Goal: Task Accomplishment & Management: Manage account settings

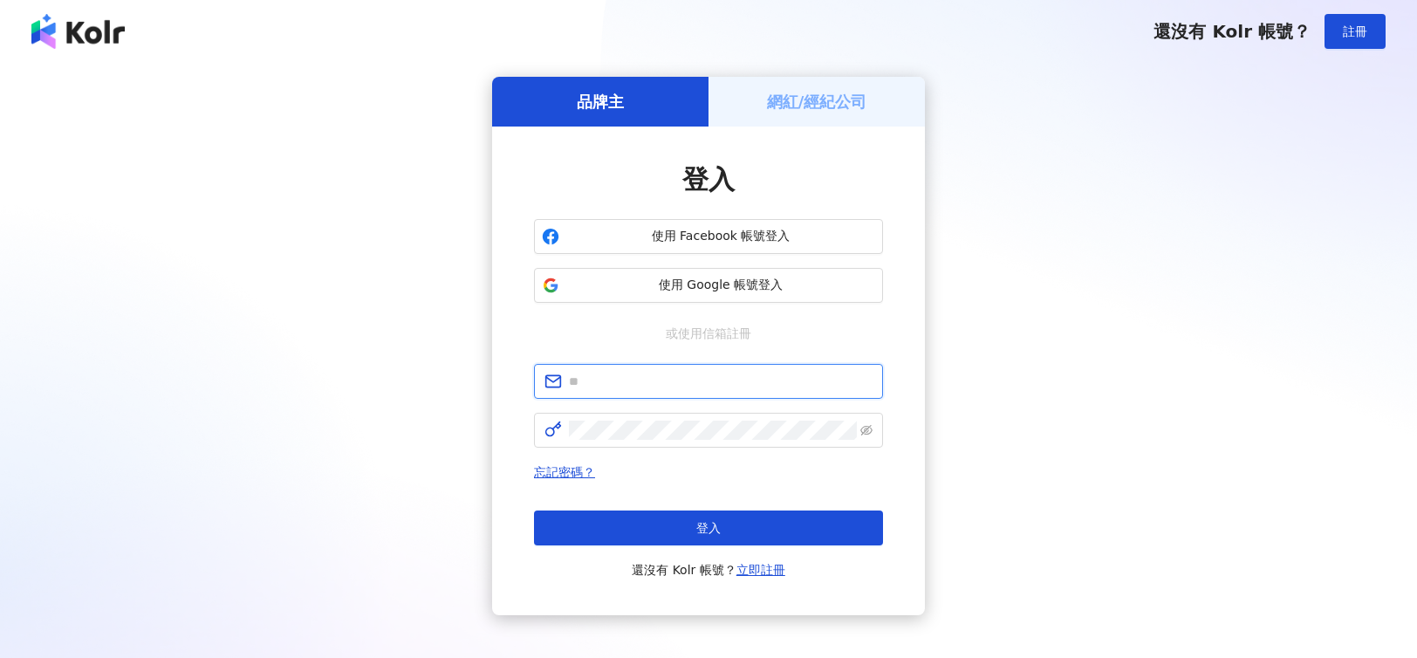
drag, startPoint x: 0, startPoint y: 0, endPoint x: 672, endPoint y: 379, distance: 771.4
click at [672, 379] on input "text" at bounding box center [721, 381] width 304 height 19
type input "**********"
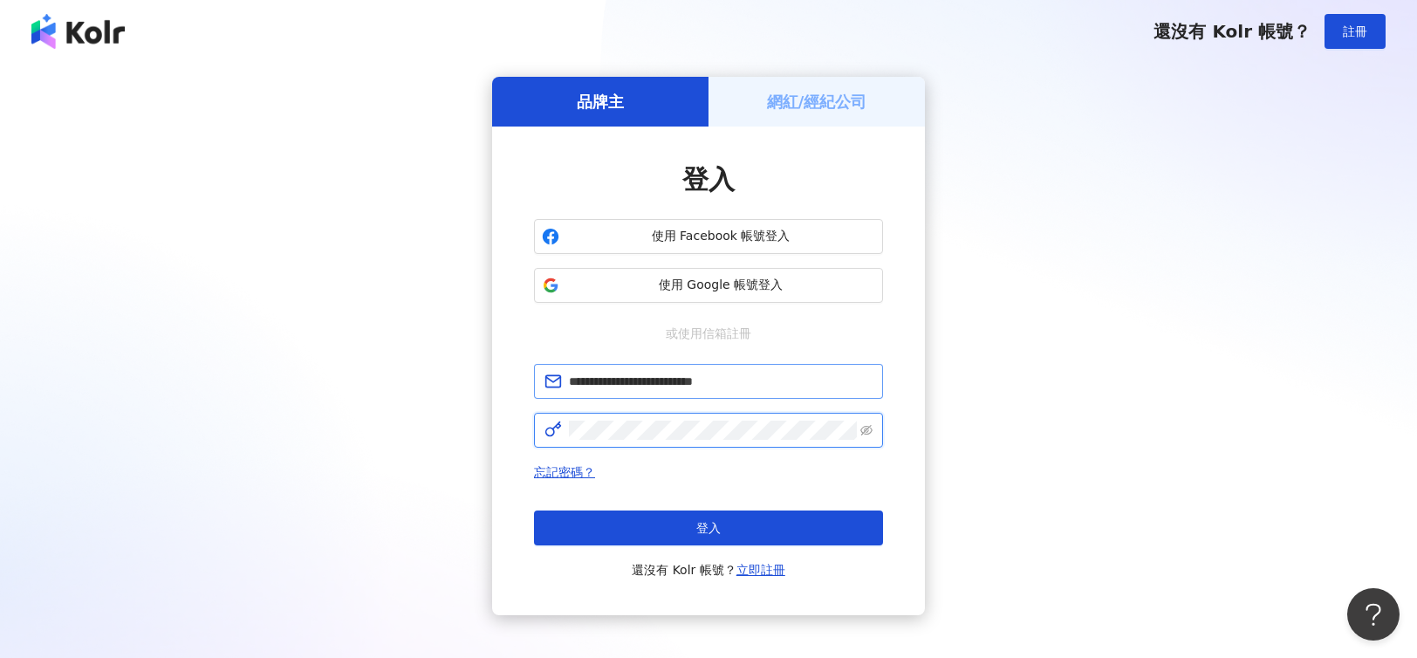
click button "登入" at bounding box center [708, 527] width 349 height 35
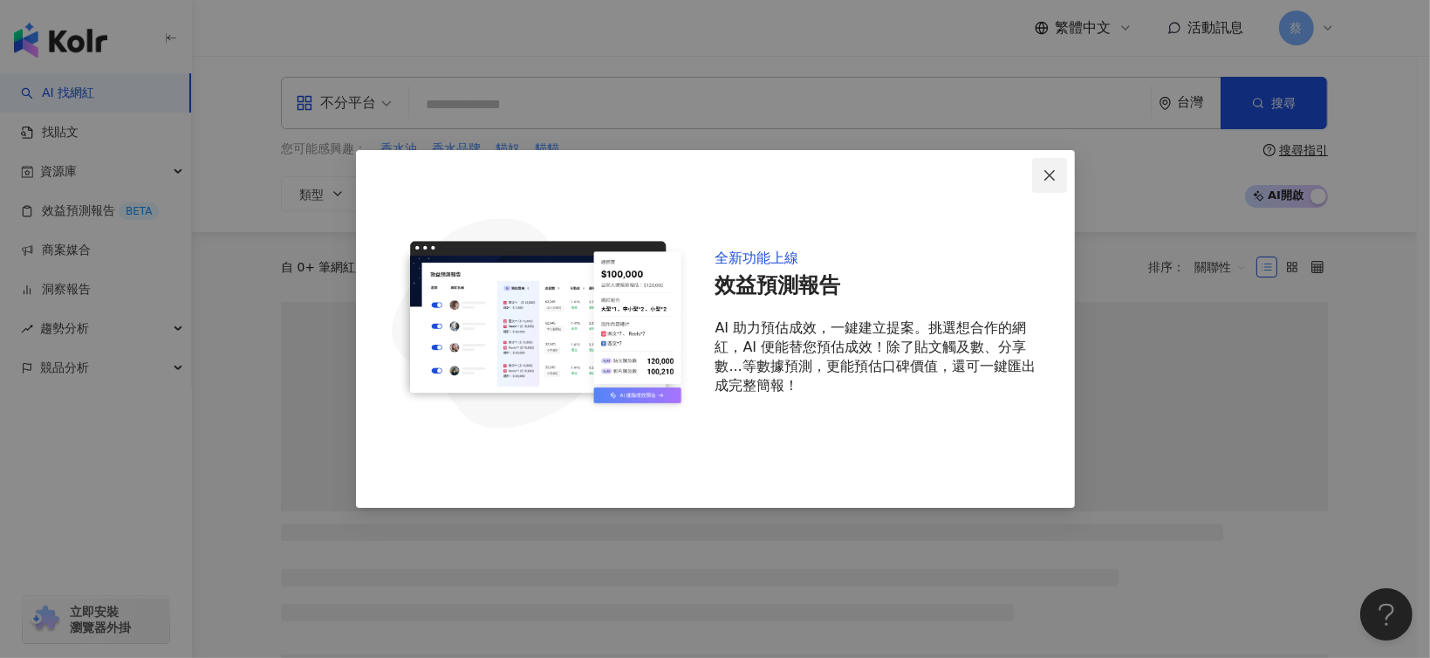
click at [1050, 178] on icon "close" at bounding box center [1049, 175] width 14 height 14
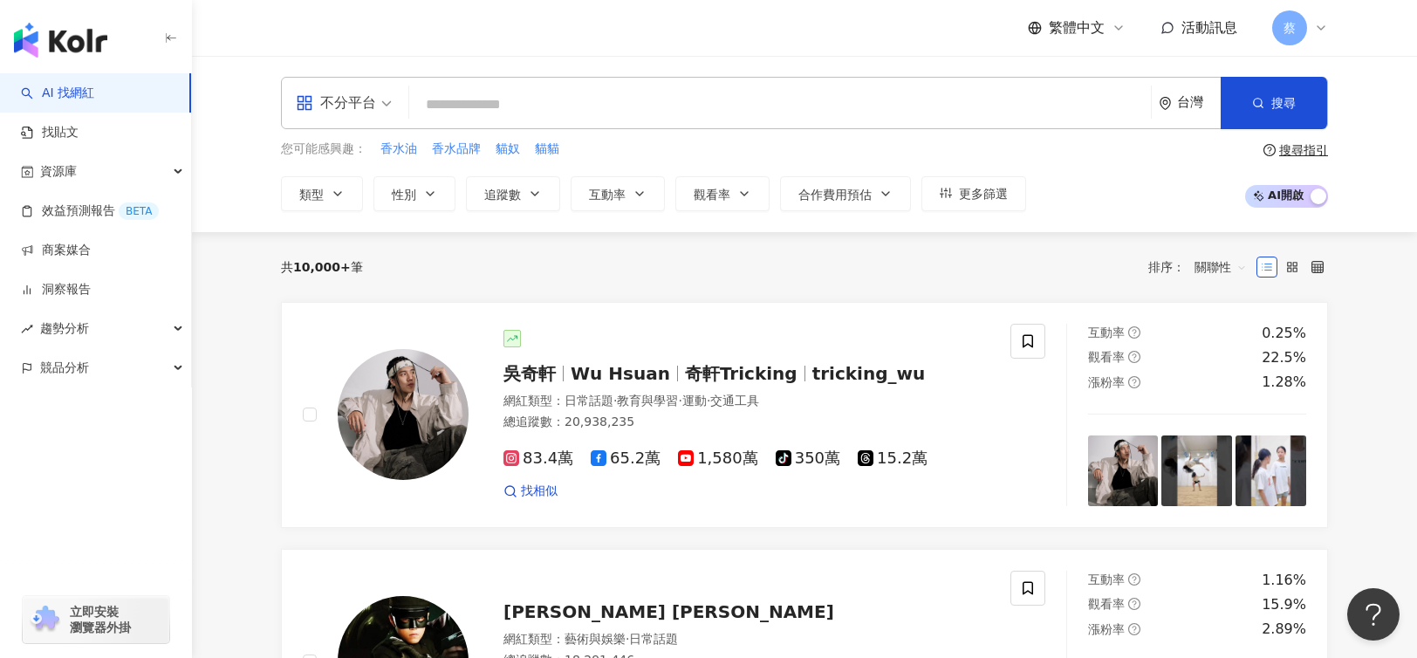
click at [1290, 33] on span "蔡" at bounding box center [1289, 27] width 12 height 19
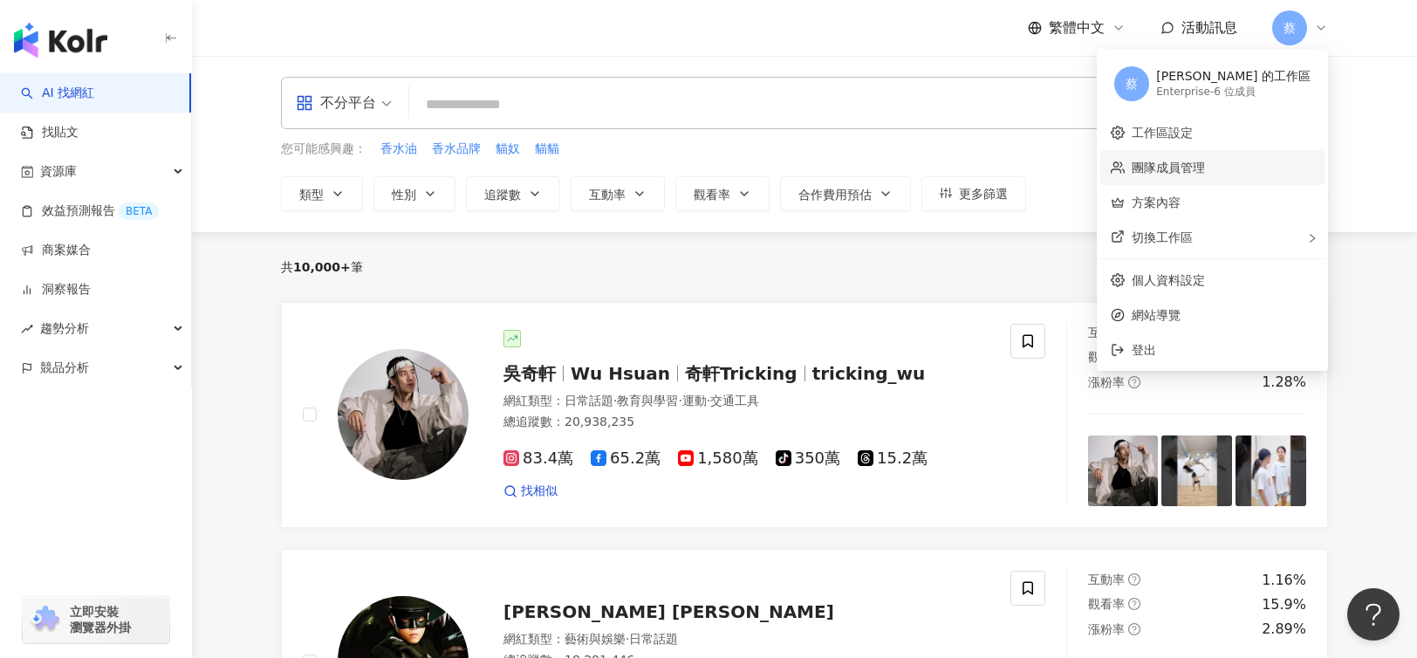
click at [1205, 165] on link "團隊成員管理" at bounding box center [1167, 167] width 73 height 14
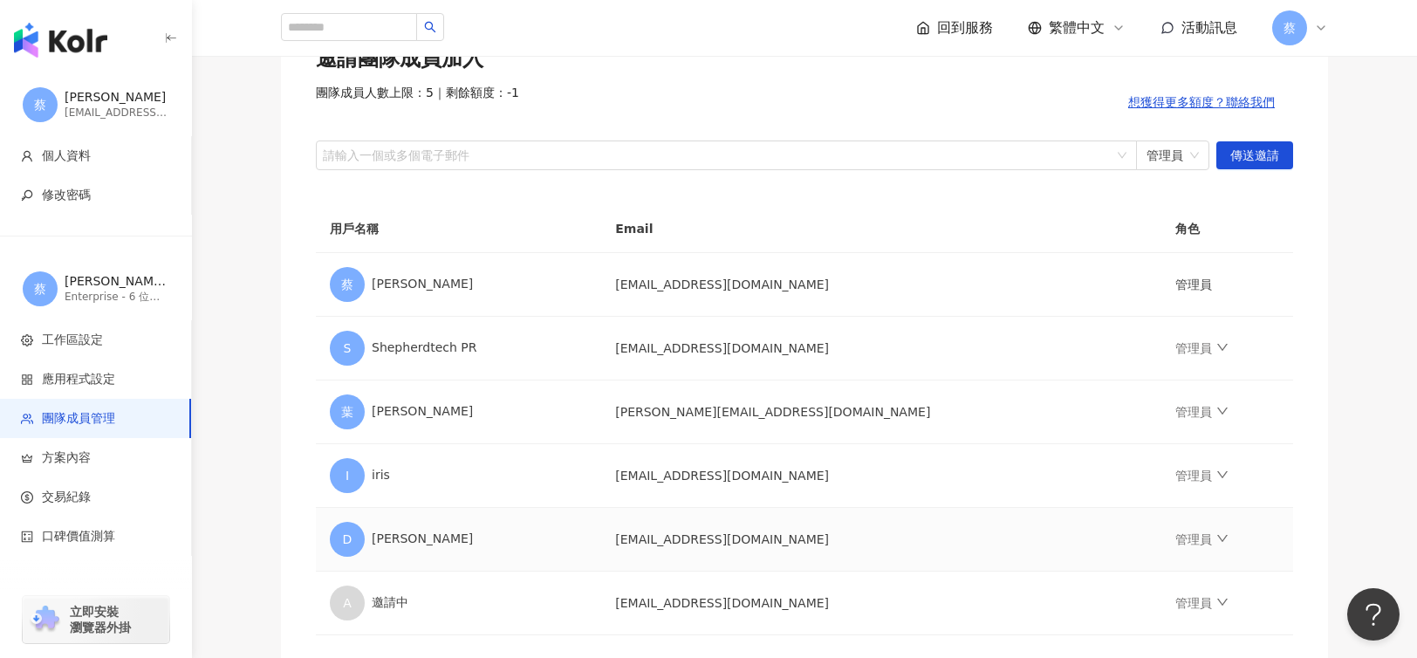
scroll to position [169, 0]
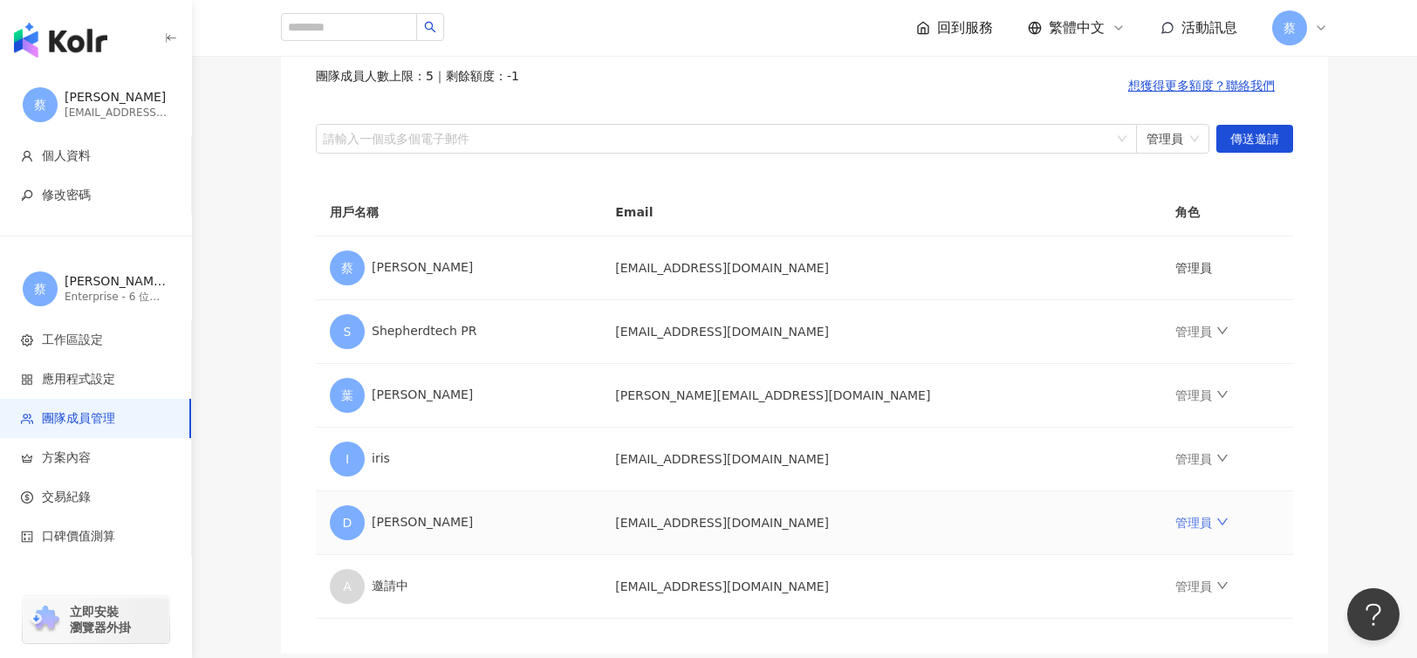
click at [1176, 529] on link "管理員" at bounding box center [1201, 523] width 52 height 14
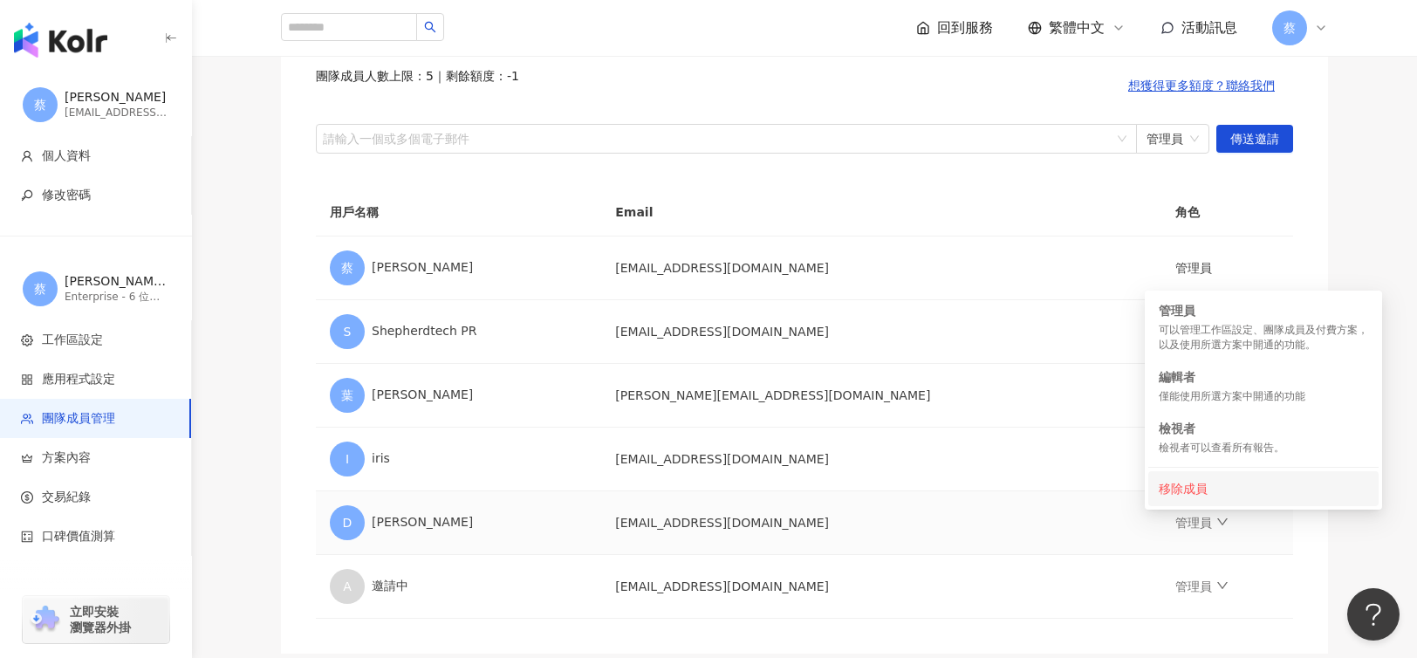
click at [1183, 487] on div "移除成員" at bounding box center [1262, 488] width 209 height 19
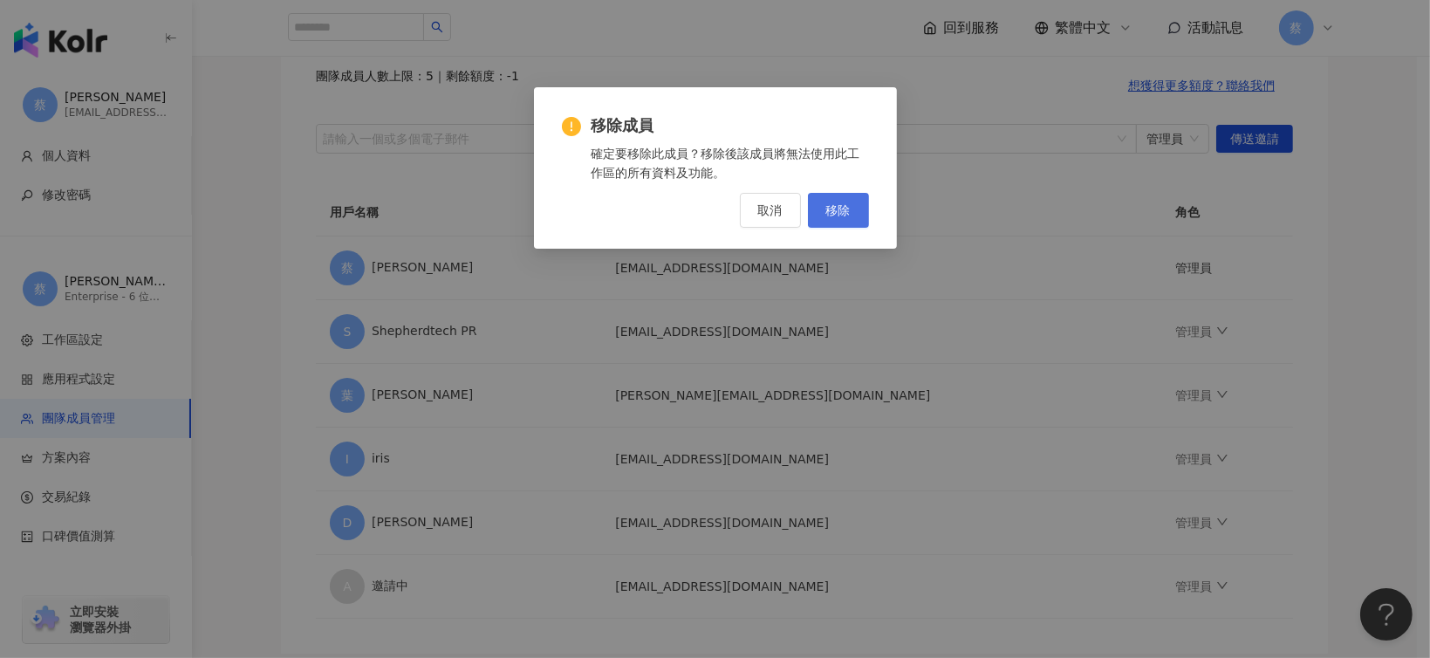
click at [834, 204] on span "移除" at bounding box center [838, 210] width 24 height 14
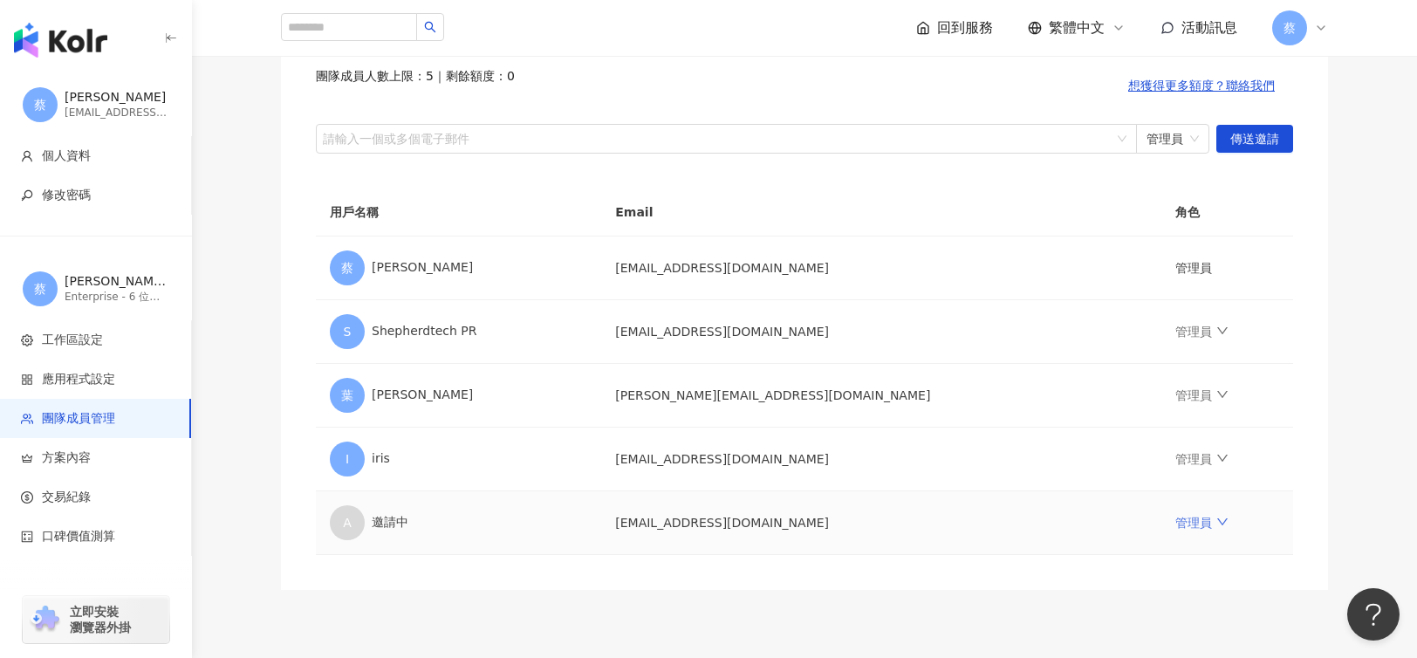
click at [1175, 521] on link "管理員" at bounding box center [1201, 523] width 52 height 14
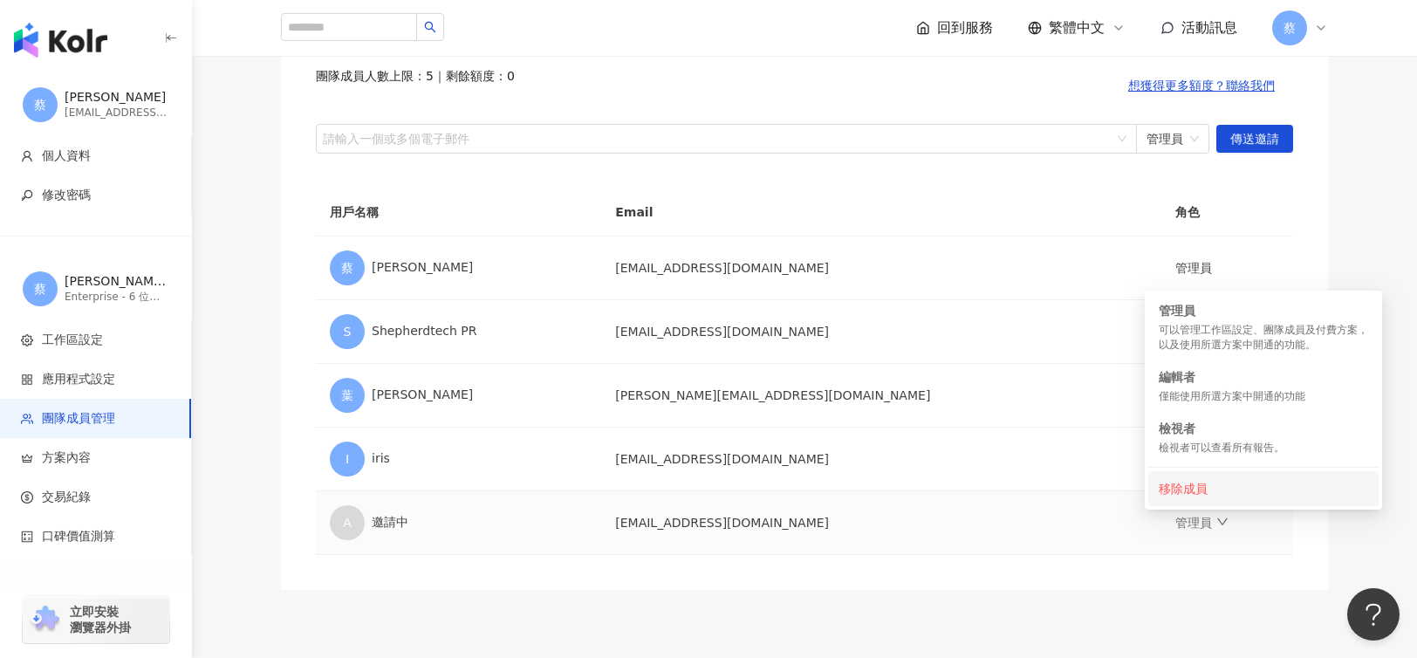
click at [1190, 489] on div "移除成員" at bounding box center [1262, 488] width 209 height 19
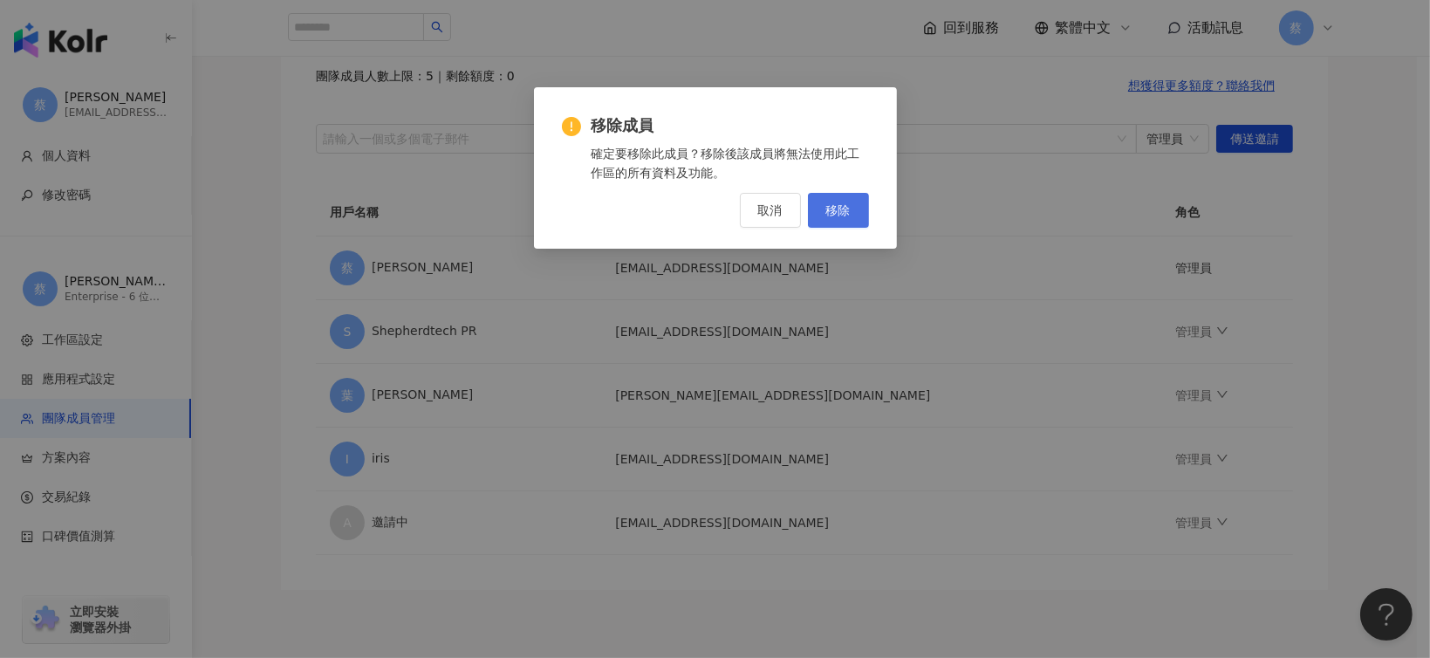
click at [830, 212] on span "移除" at bounding box center [838, 210] width 24 height 14
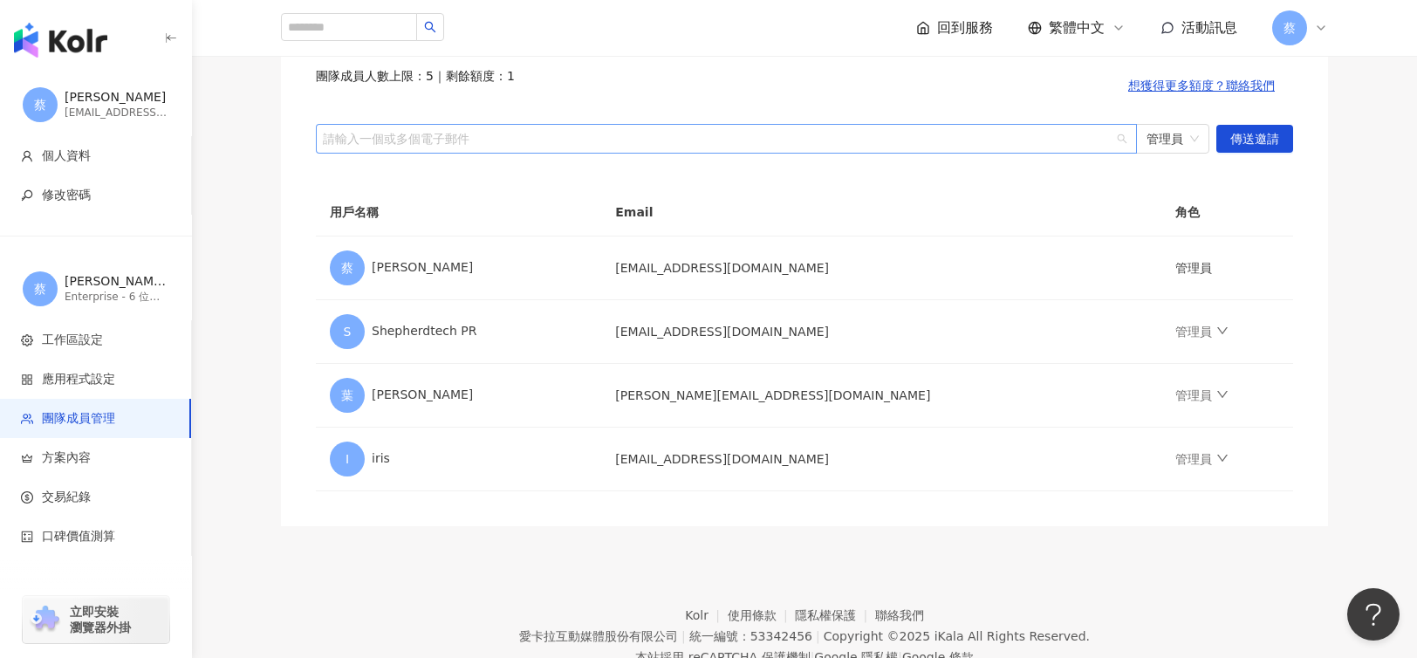
click at [653, 141] on div at bounding box center [717, 138] width 796 height 13
click at [450, 135] on div at bounding box center [717, 138] width 796 height 13
paste input "**********"
type input "**********"
click at [1237, 133] on span "傳送邀請" at bounding box center [1254, 140] width 49 height 28
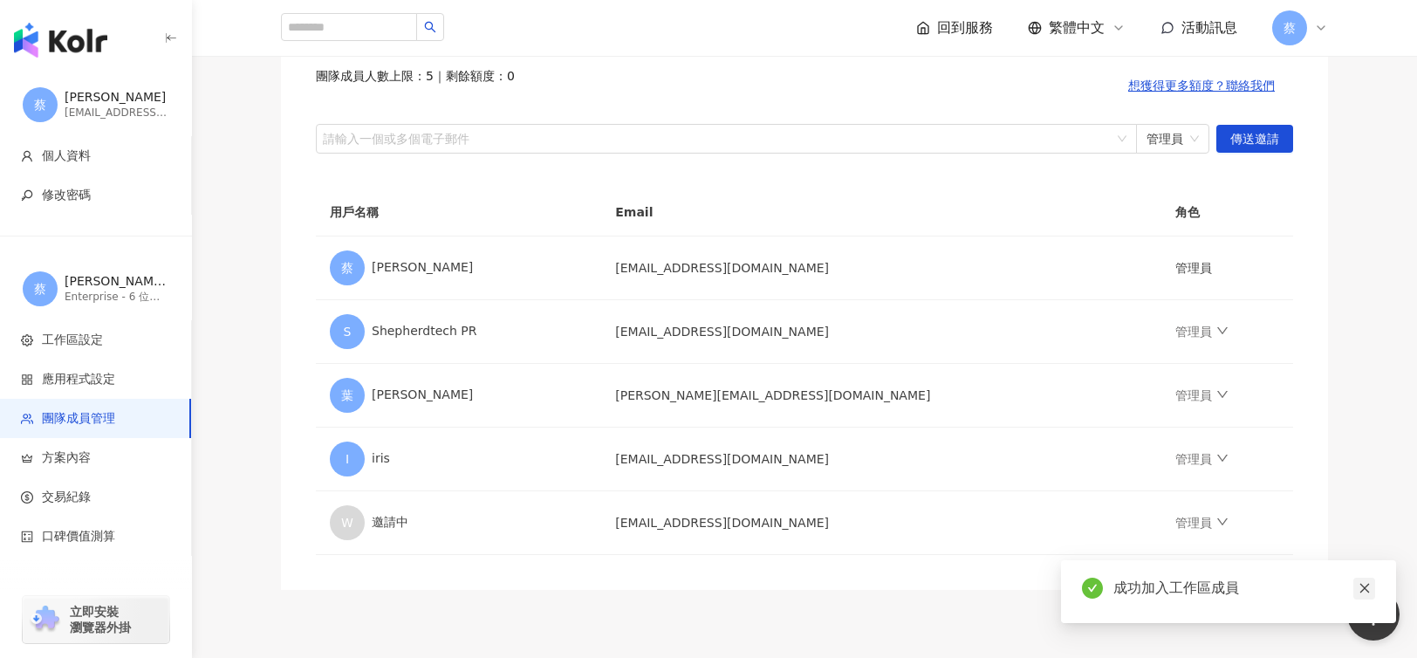
click at [1368, 591] on icon "close" at bounding box center [1364, 589] width 10 height 10
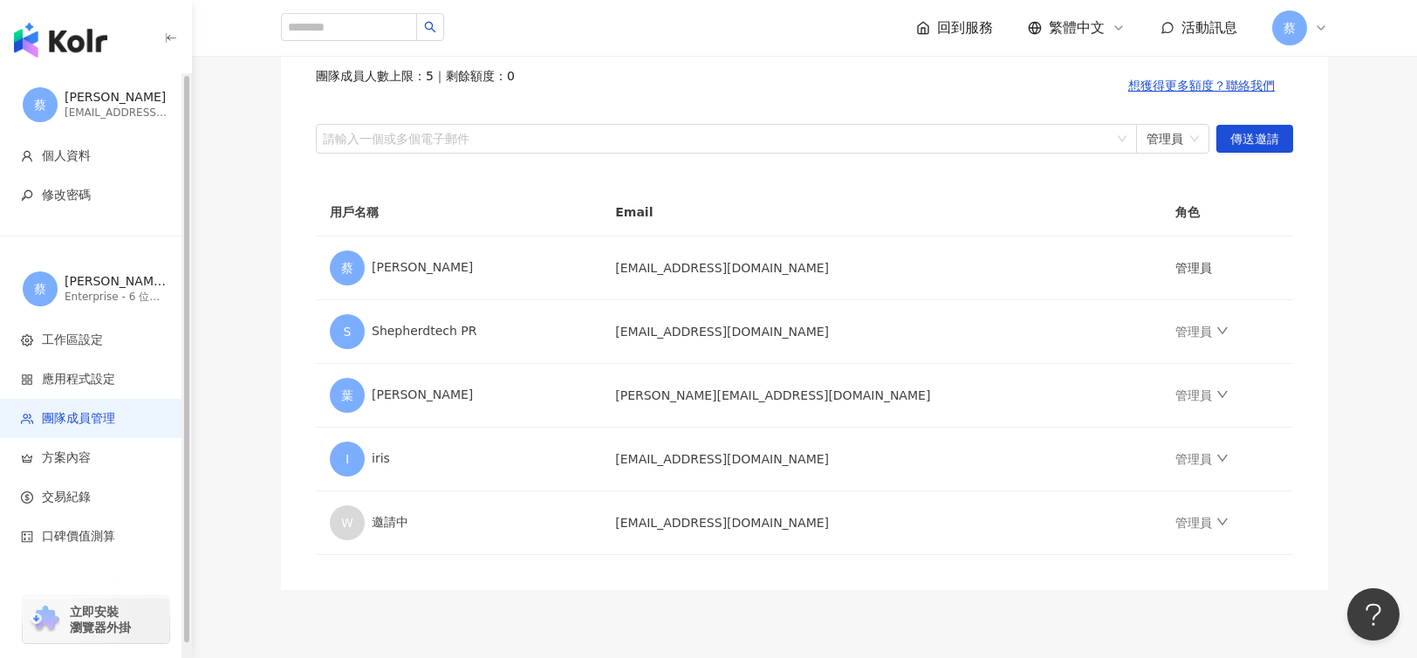
click at [83, 47] on img "button" at bounding box center [60, 40] width 93 height 35
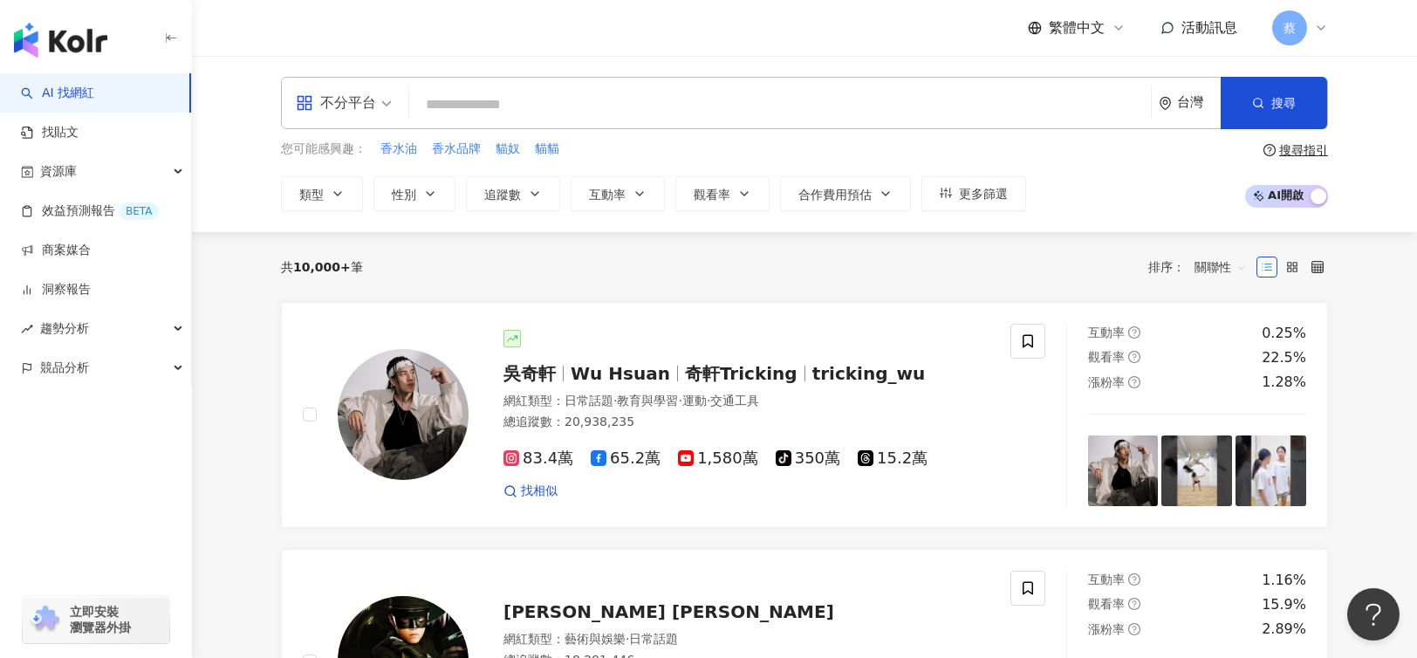
click at [1310, 33] on div "蔡" at bounding box center [1300, 27] width 56 height 35
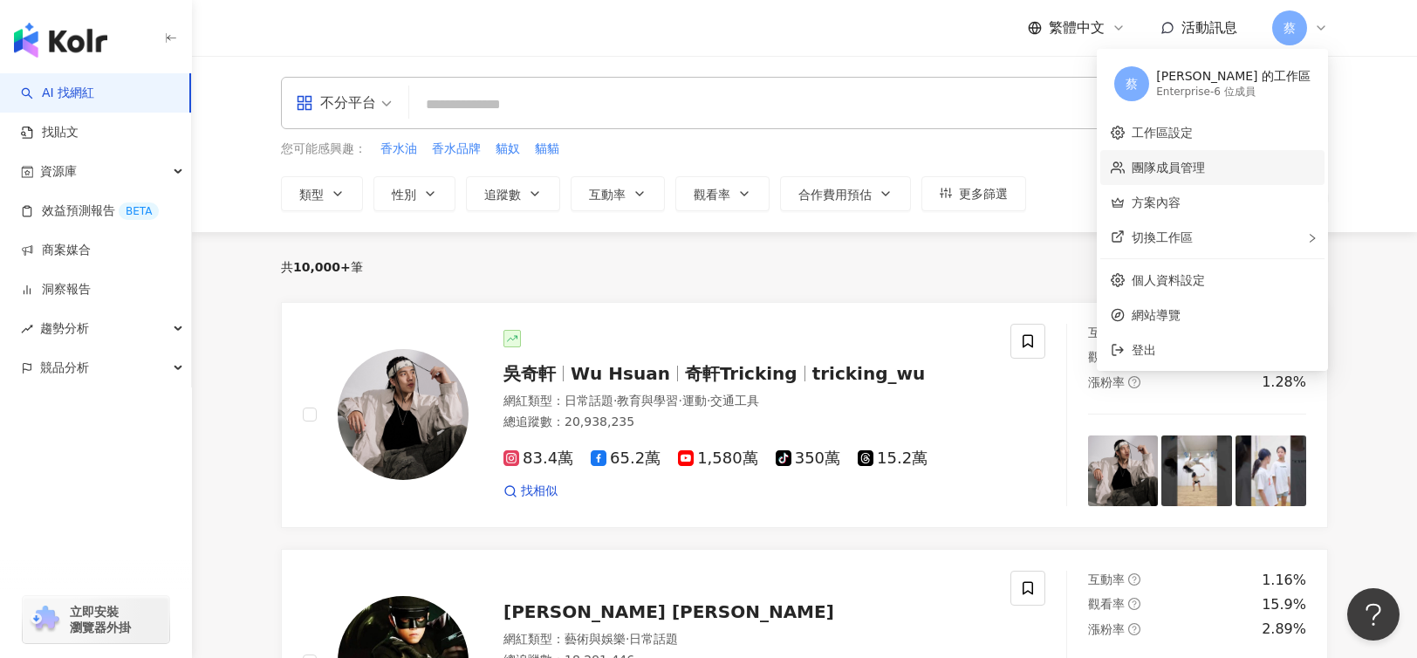
click at [1205, 160] on link "團隊成員管理" at bounding box center [1167, 167] width 73 height 14
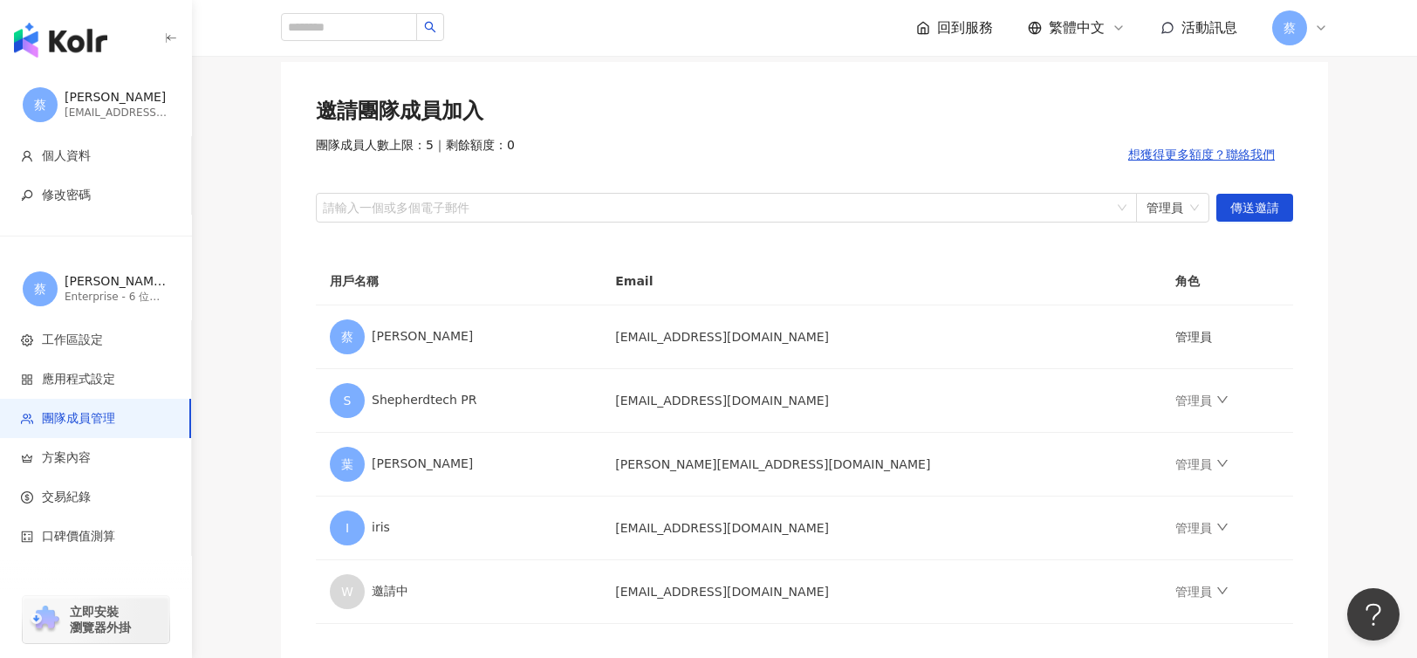
scroll to position [135, 0]
